Goal: Communication & Community: Answer question/provide support

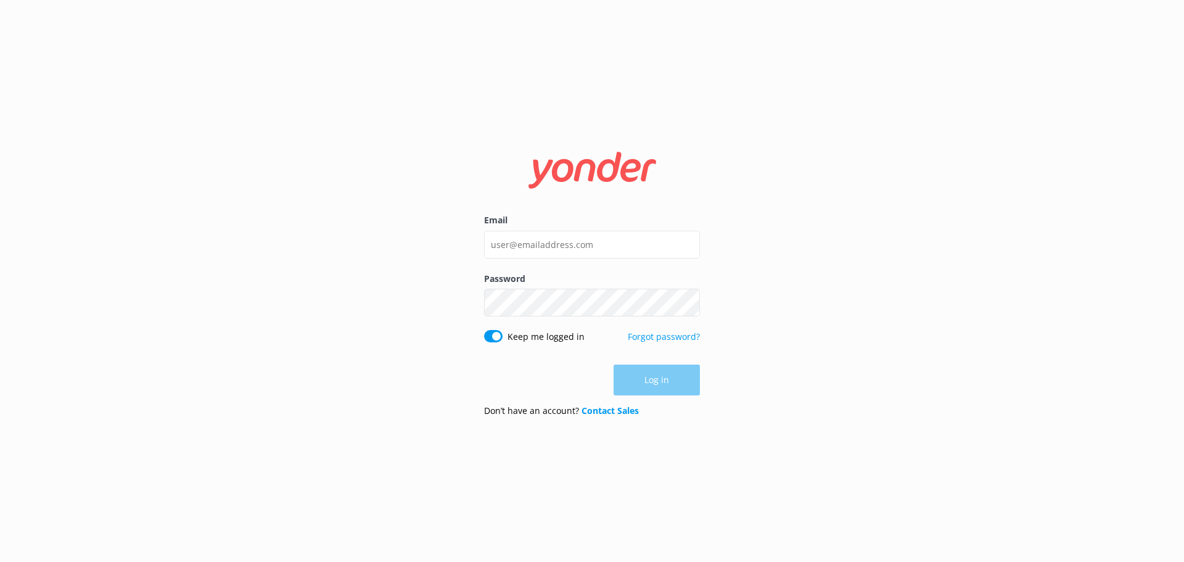
type input "[PERSON_NAME][EMAIL_ADDRESS][DOMAIN_NAME]"
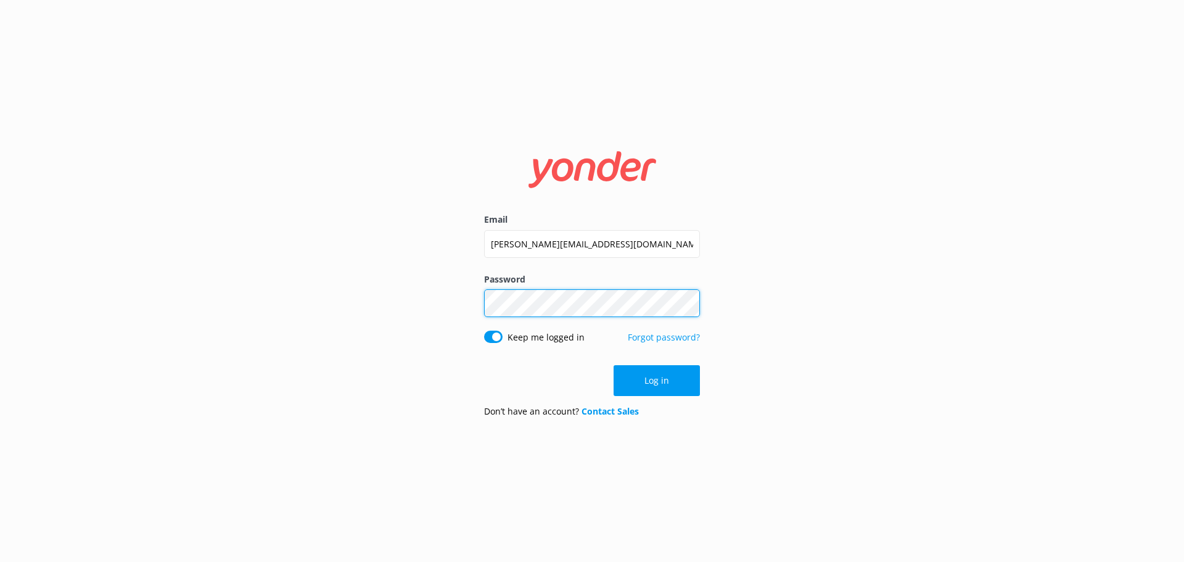
click button "Log in" at bounding box center [656, 380] width 86 height 31
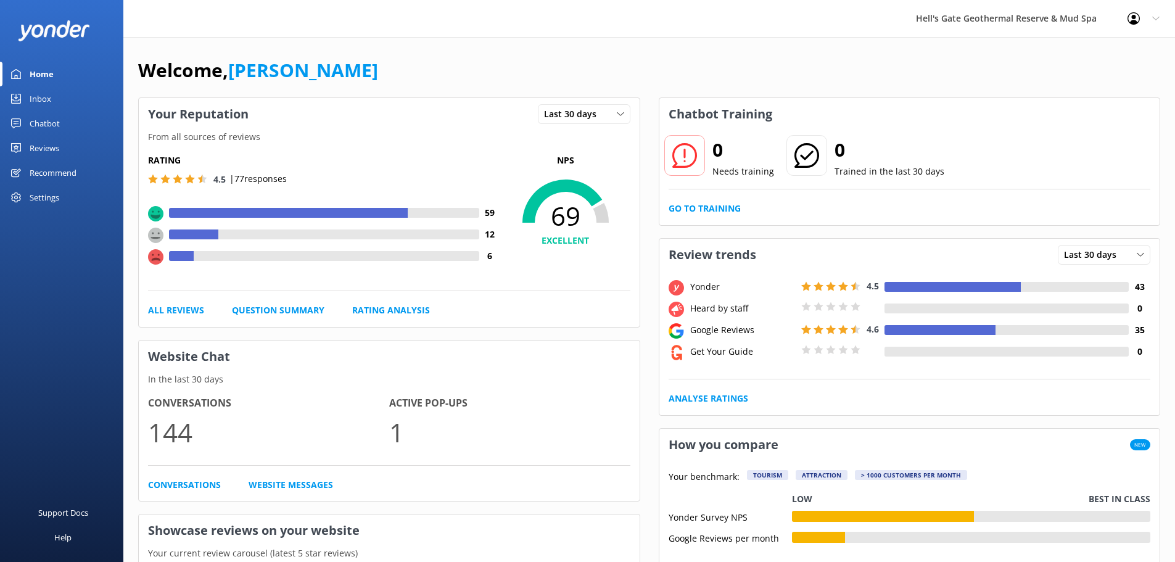
click at [39, 119] on div "Chatbot" at bounding box center [45, 123] width 30 height 25
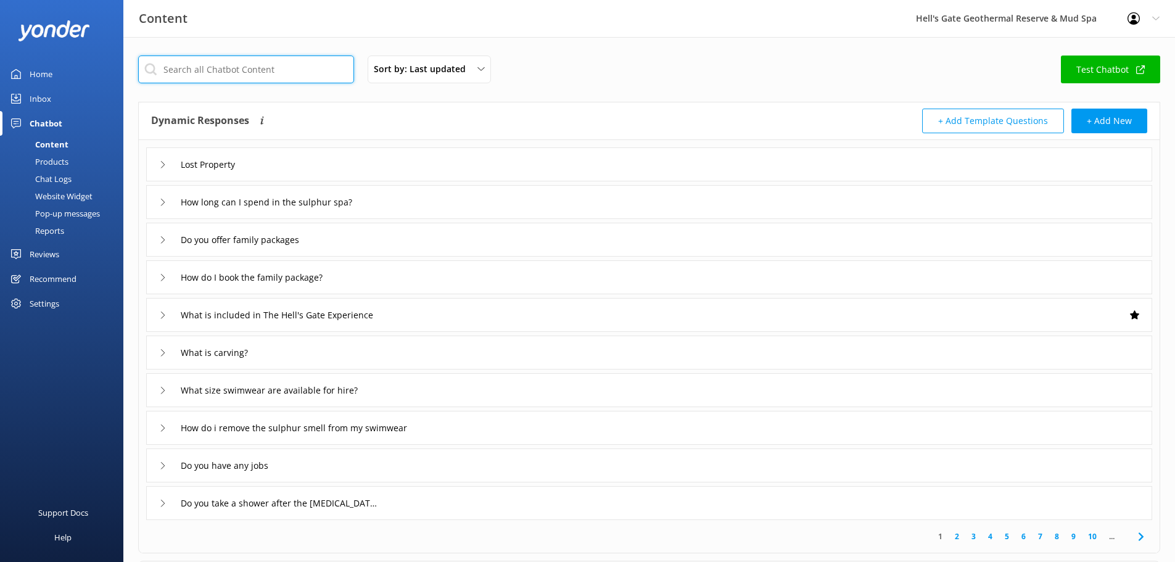
click at [203, 72] on input "text" at bounding box center [246, 69] width 216 height 28
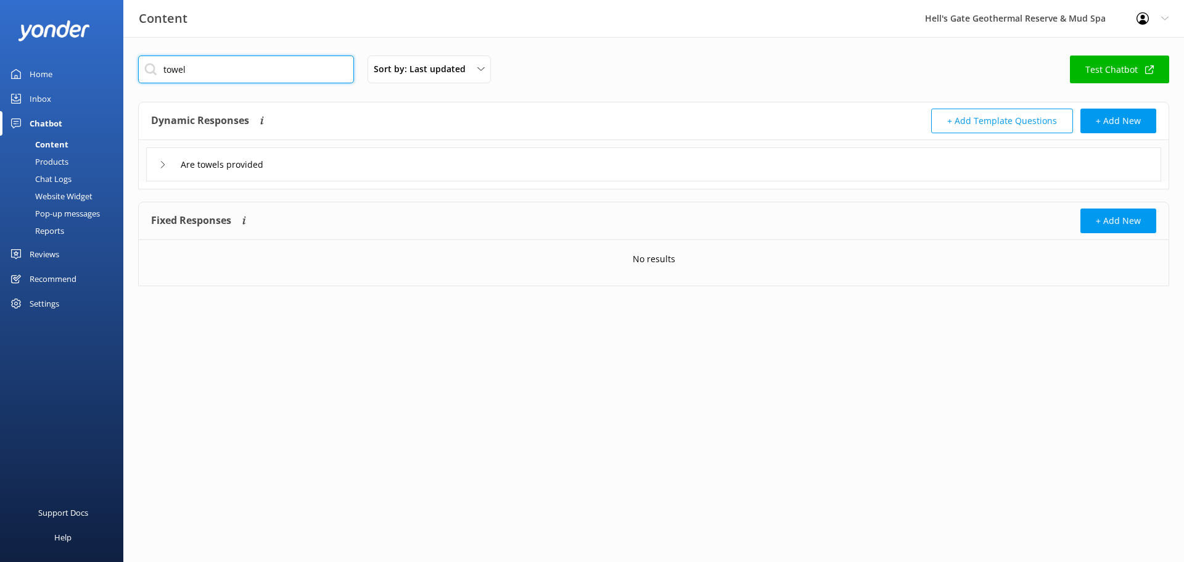
type input "towel"
click at [280, 179] on div "Are towels provided" at bounding box center [653, 164] width 1015 height 34
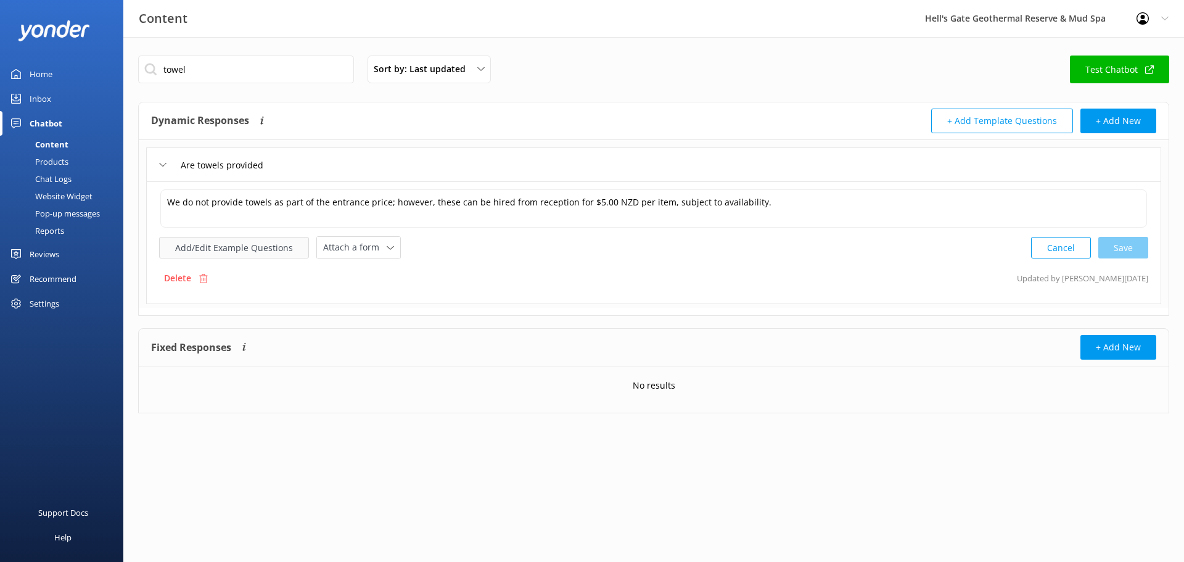
click at [268, 248] on button "Add/Edit Example Questions" at bounding box center [234, 248] width 150 height 22
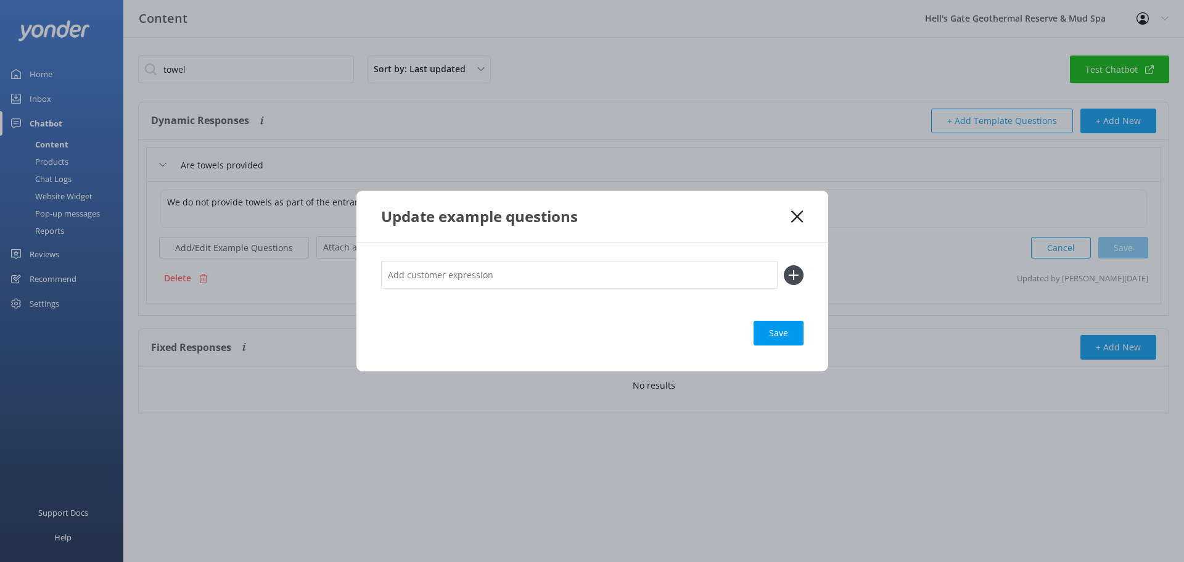
click at [424, 269] on input "text" at bounding box center [579, 275] width 396 height 28
paste input "how much is it to rent a towel and swim wear?"
click at [391, 277] on input "how much is it to rent a towel and swim wear?" at bounding box center [579, 275] width 396 height 28
type input "How much is it to rent a towel and swim wear?"
click at [798, 276] on icon at bounding box center [794, 275] width 20 height 20
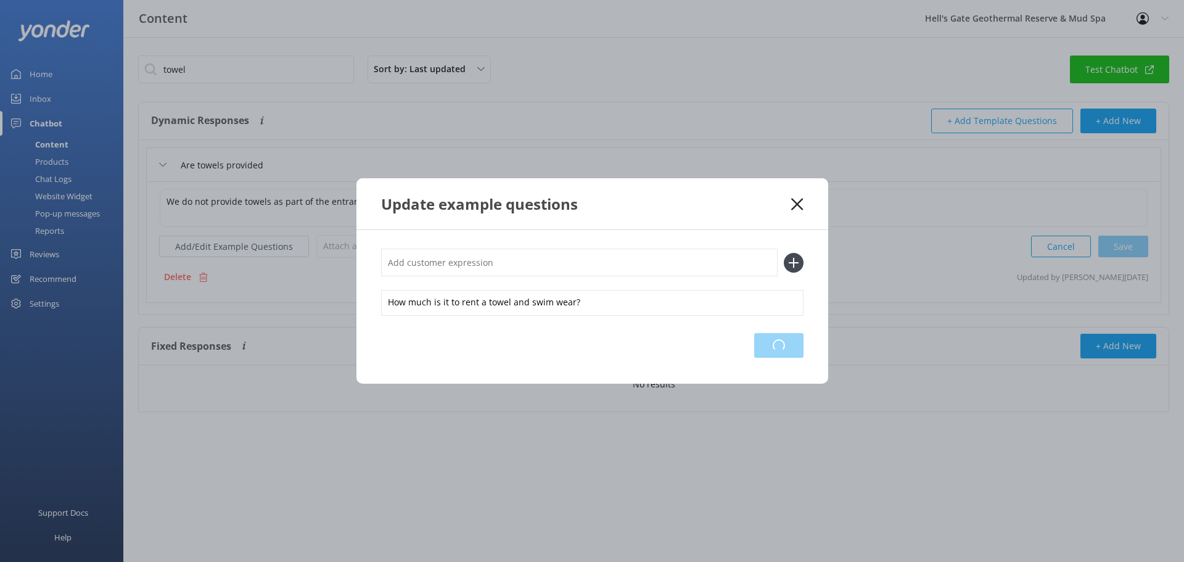
click at [779, 353] on div "Loading.." at bounding box center [778, 345] width 49 height 25
click at [800, 202] on icon at bounding box center [797, 204] width 12 height 12
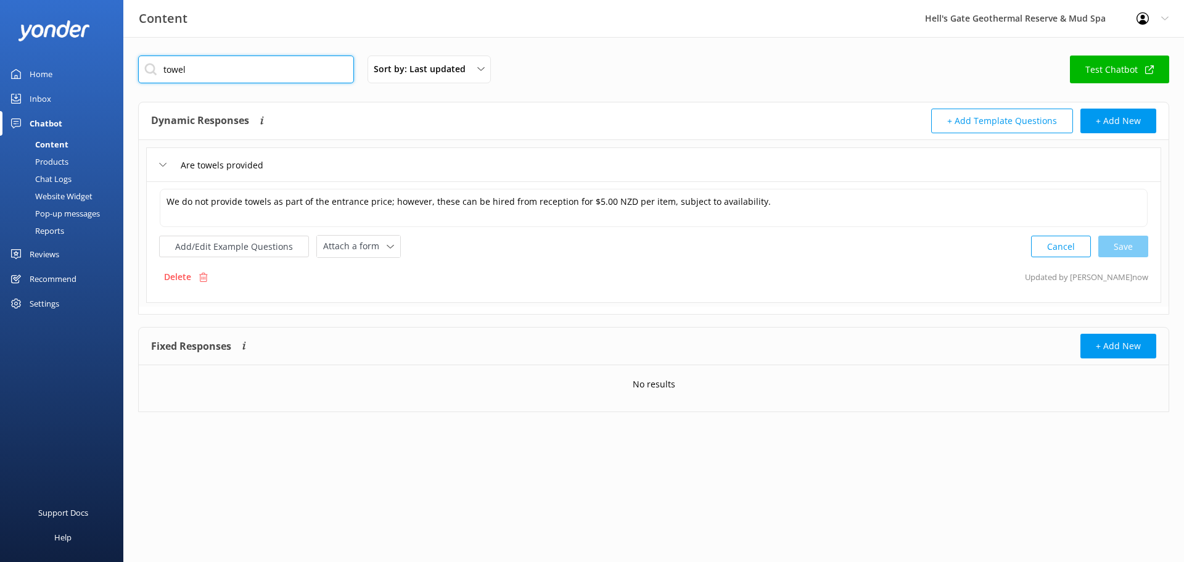
drag, startPoint x: 199, startPoint y: 71, endPoint x: 50, endPoint y: 65, distance: 148.7
click at [67, 68] on div "Content Hell's Gate Geothermal Reserve & Mud Spa Profile Settings Logout Home I…" at bounding box center [592, 243] width 1184 height 412
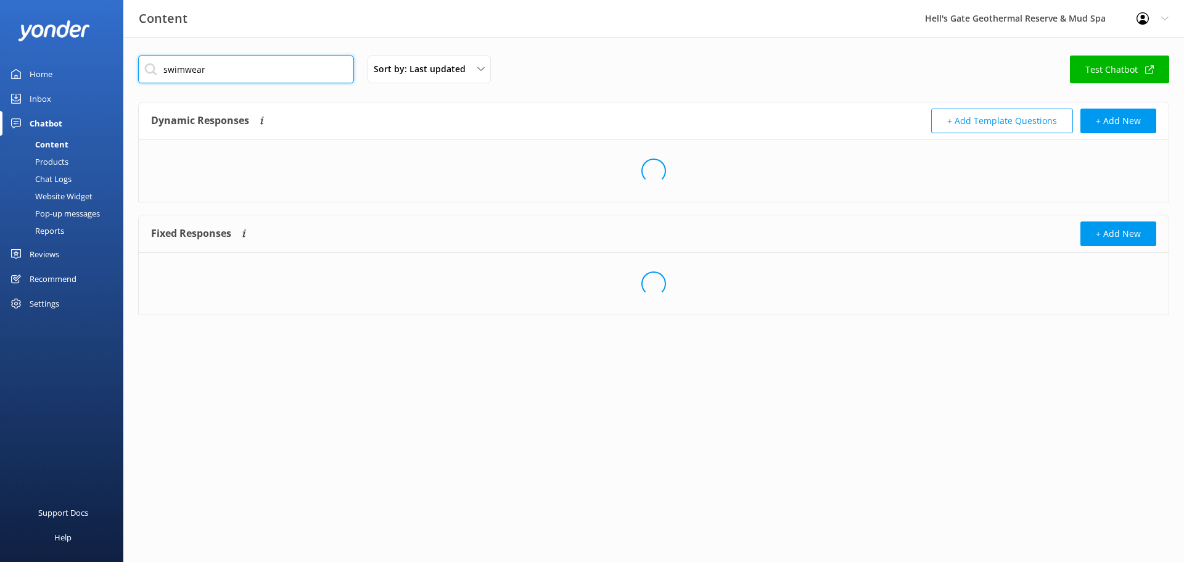
type input "swimwear"
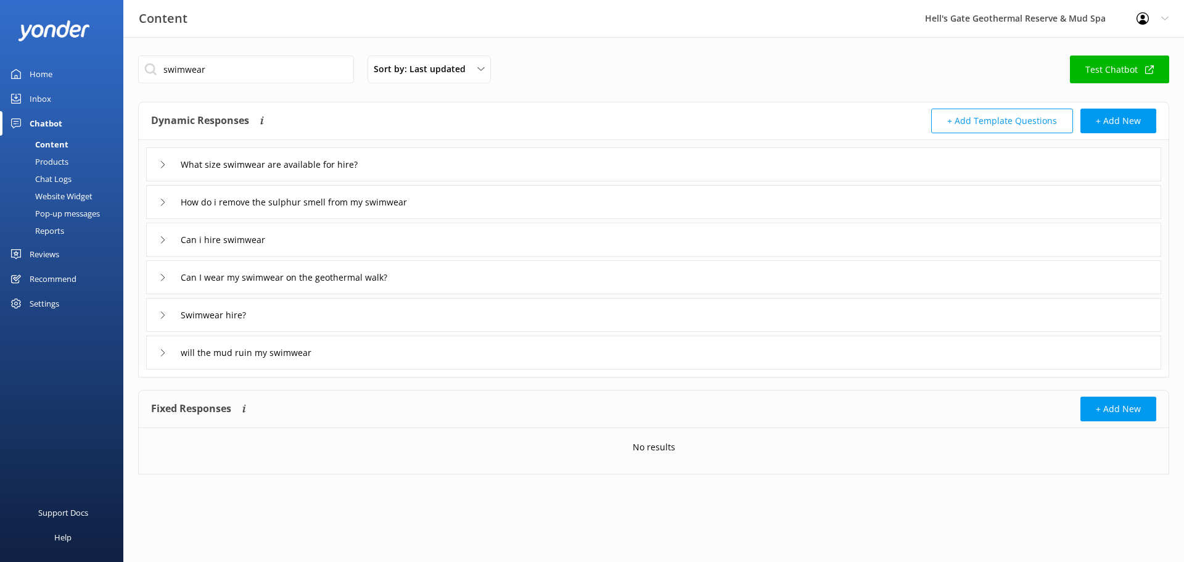
click at [343, 232] on div "Can i hire swimwear" at bounding box center [653, 240] width 1015 height 34
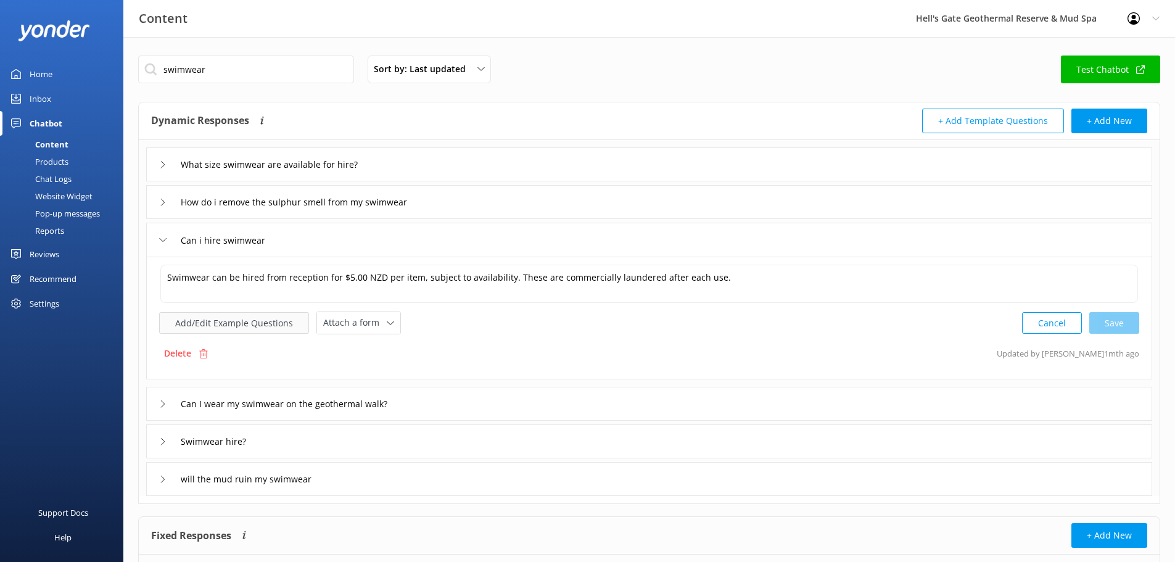
click at [271, 327] on button "Add/Edit Example Questions" at bounding box center [234, 323] width 150 height 22
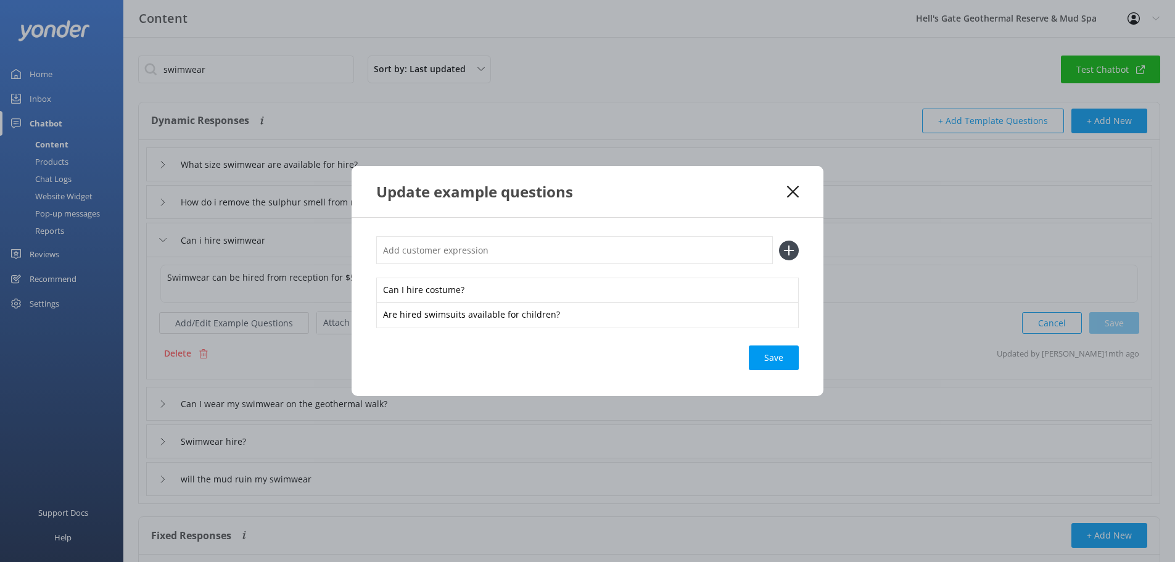
click at [451, 240] on input "text" at bounding box center [574, 250] width 396 height 28
paste input "how much is it to rent a towel and swim wear?"
type input "how much is it to rent a towel and swim wear?"
click at [784, 252] on icon at bounding box center [789, 250] width 20 height 20
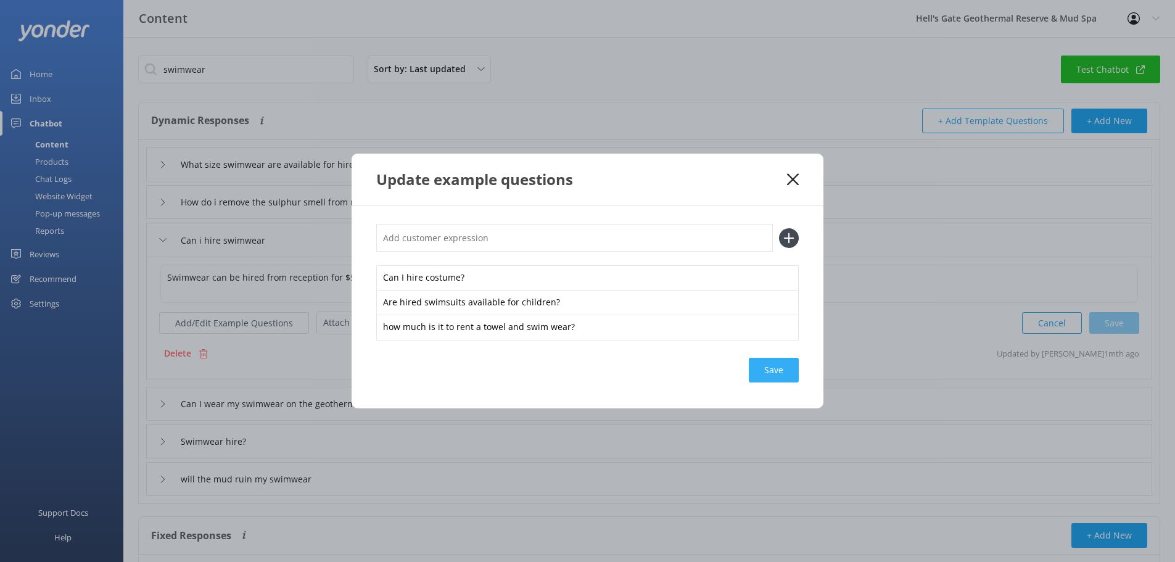
click at [761, 368] on div "Save" at bounding box center [774, 370] width 50 height 25
click at [800, 181] on div "Update example questions" at bounding box center [587, 179] width 472 height 51
click at [787, 183] on icon at bounding box center [793, 179] width 12 height 12
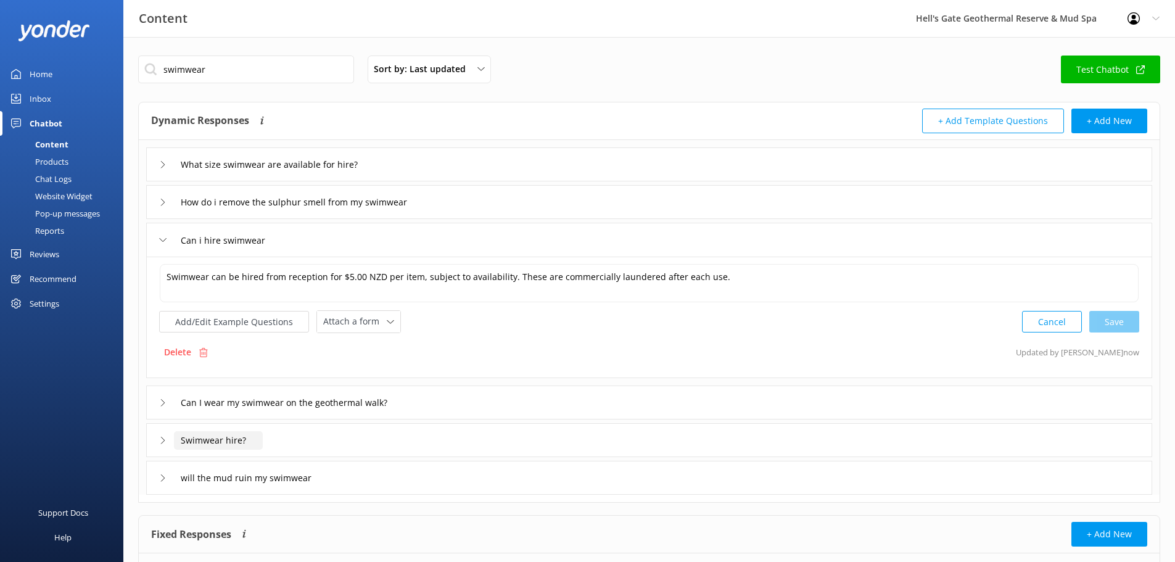
click at [223, 174] on input "Swimwear hire?" at bounding box center [285, 164] width 222 height 18
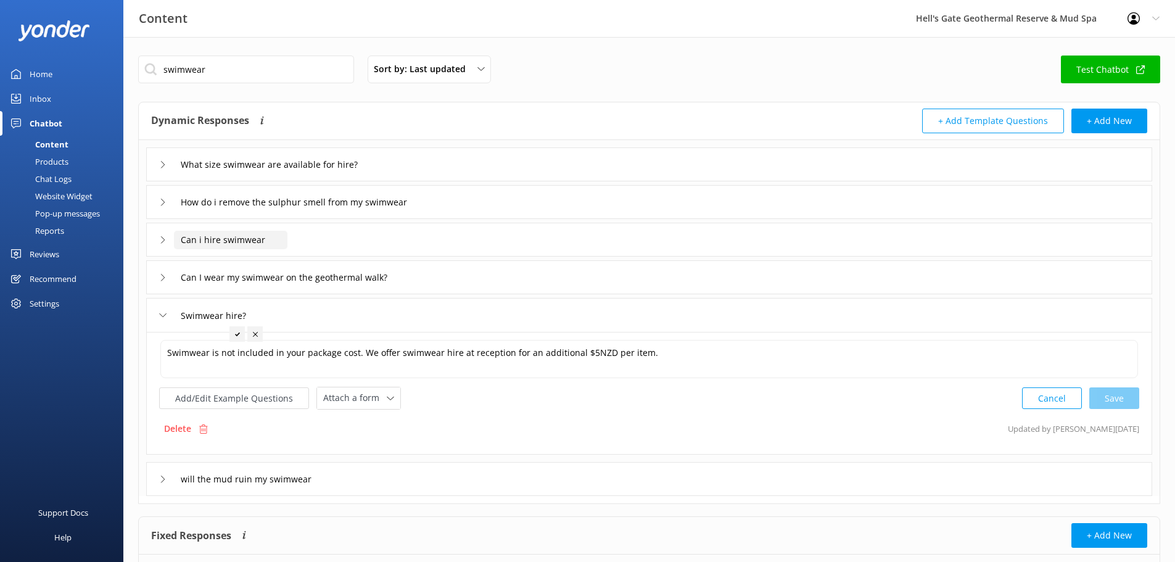
click at [255, 174] on input "Can i hire swimwear" at bounding box center [285, 164] width 222 height 18
